Goal: Information Seeking & Learning: Stay updated

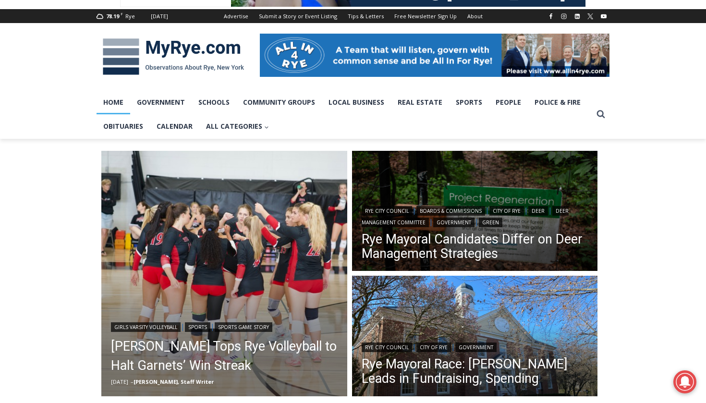
scroll to position [120, 0]
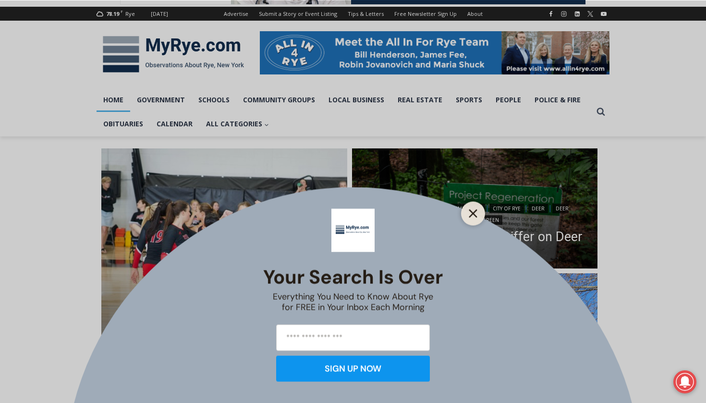
click at [476, 213] on icon "Close" at bounding box center [472, 213] width 9 height 9
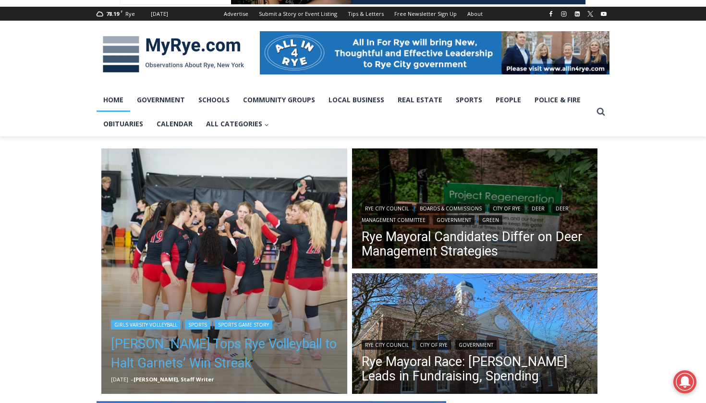
click at [228, 352] on link "Somers Tops Rye Volleyball to Halt Garnets’ Win Streak" at bounding box center [224, 353] width 227 height 38
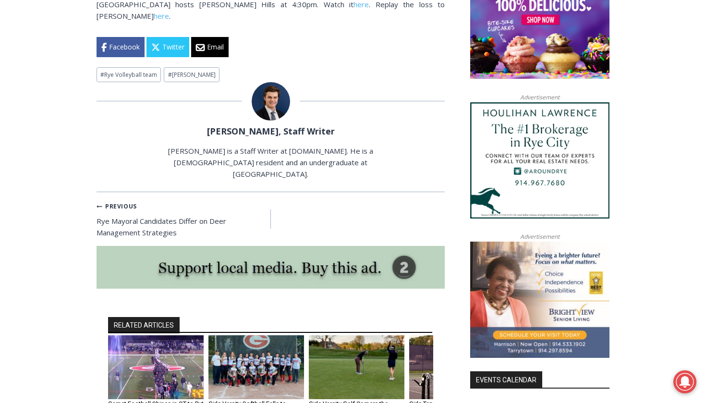
scroll to position [779, 0]
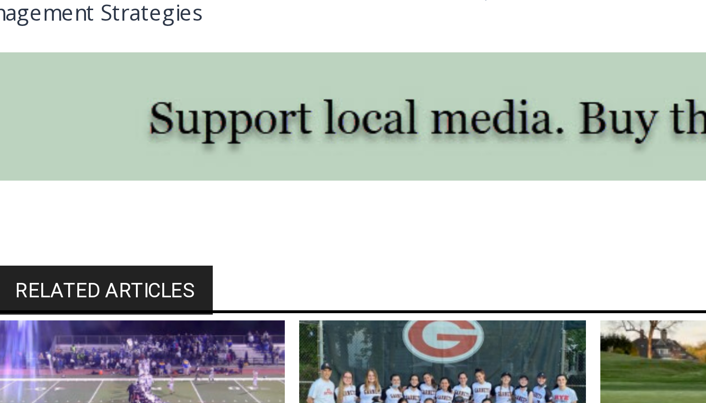
click at [108, 372] on img "1 of 6" at bounding box center [156, 404] width 96 height 64
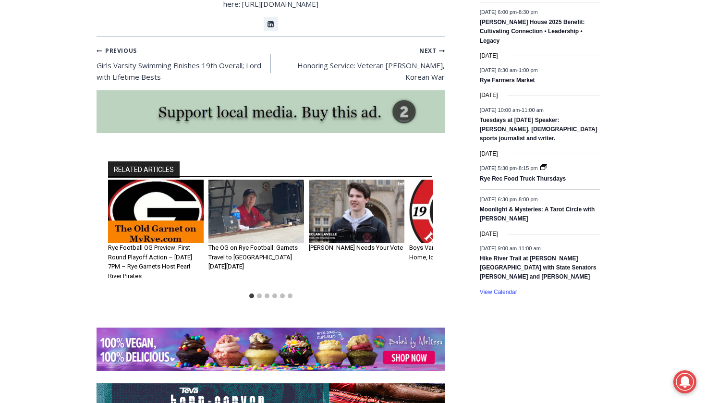
scroll to position [1541, 0]
click at [350, 188] on img "3 of 6" at bounding box center [357, 212] width 96 height 64
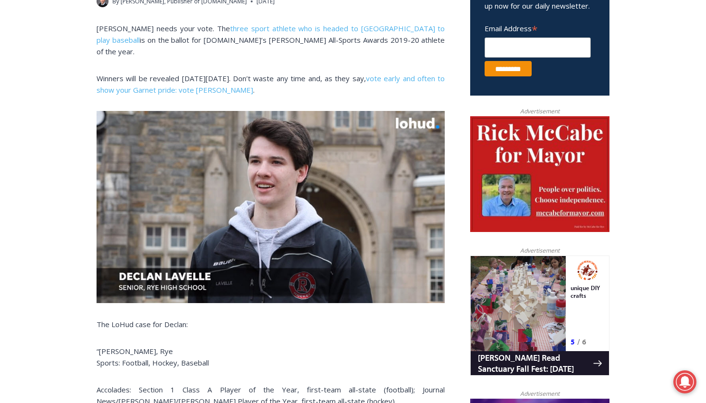
scroll to position [380, 0]
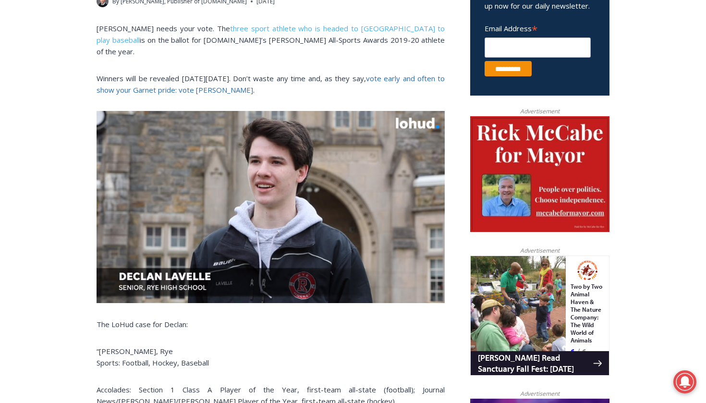
click at [405, 73] on link "vote early and often to show your Garnet pride: vote [PERSON_NAME]" at bounding box center [270, 83] width 348 height 21
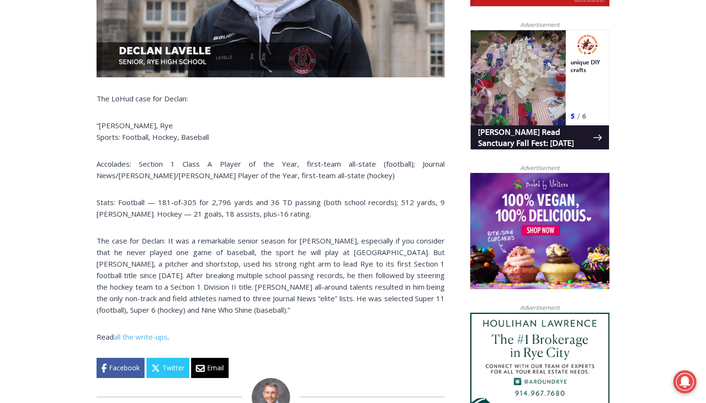
scroll to position [605, 0]
